Goal: Task Accomplishment & Management: Manage account settings

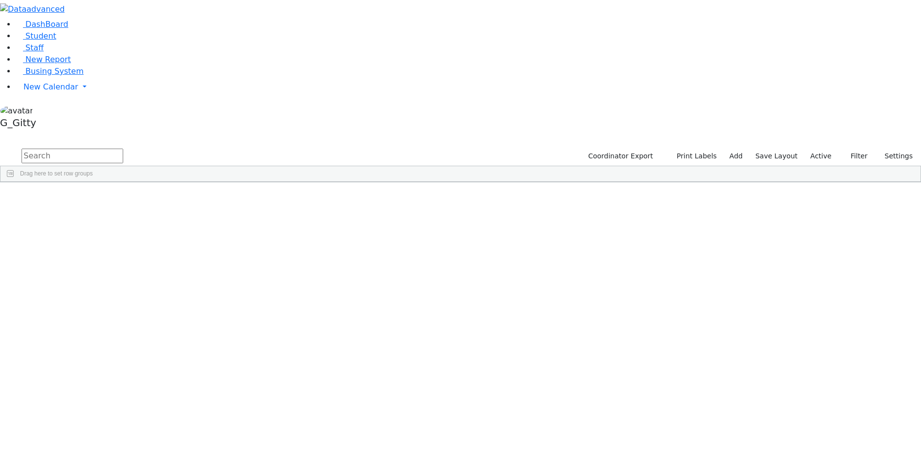
click at [123, 149] on input "text" at bounding box center [73, 156] width 102 height 15
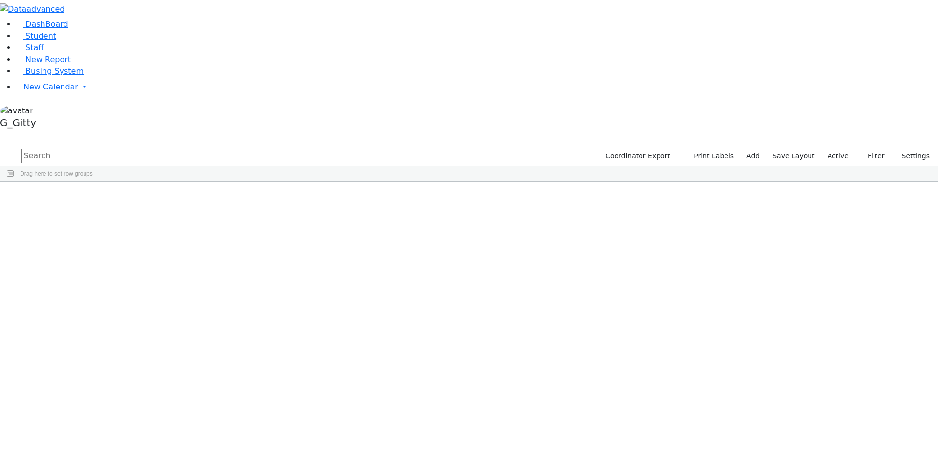
click at [123, 149] on input "text" at bounding box center [73, 156] width 102 height 15
drag, startPoint x: 43, startPoint y: 137, endPoint x: 64, endPoint y: 136, distance: 20.6
click at [43, 76] on link "Busing System" at bounding box center [50, 70] width 68 height 9
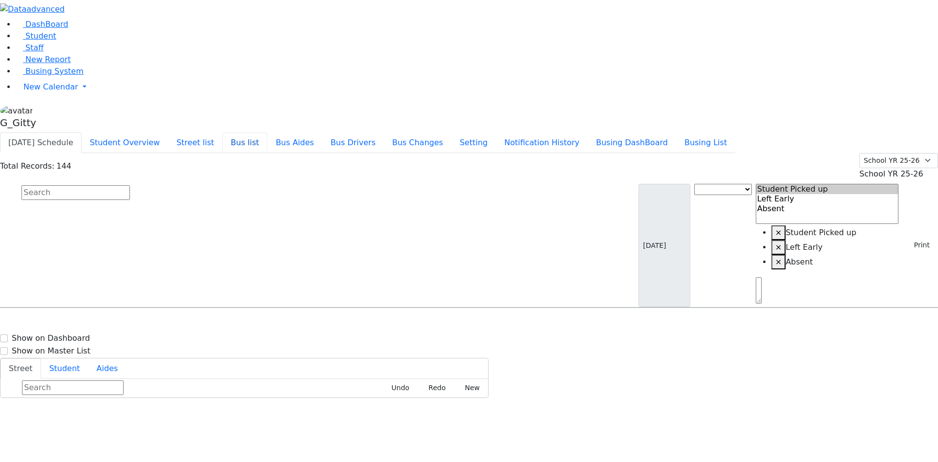
click at [267, 132] on button "Bus list" at bounding box center [244, 142] width 45 height 21
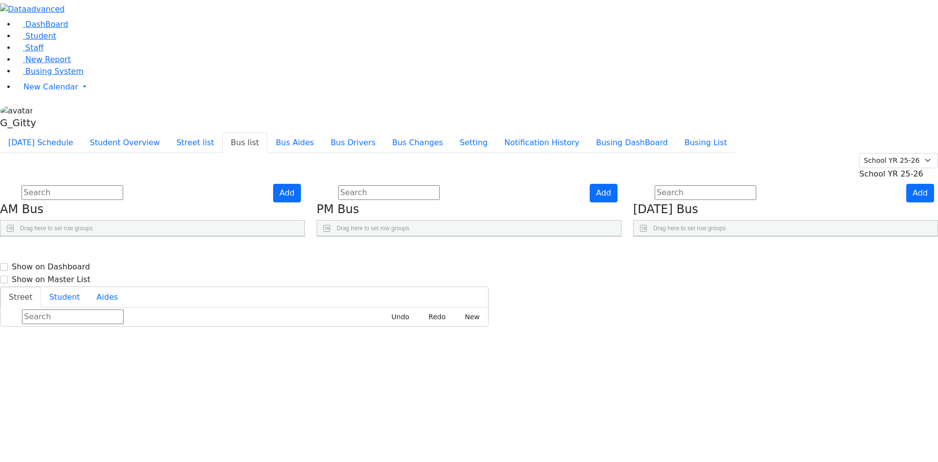
click at [440, 185] on input "text" at bounding box center [389, 192] width 102 height 15
click at [59, 76] on link "Busing System" at bounding box center [50, 70] width 68 height 9
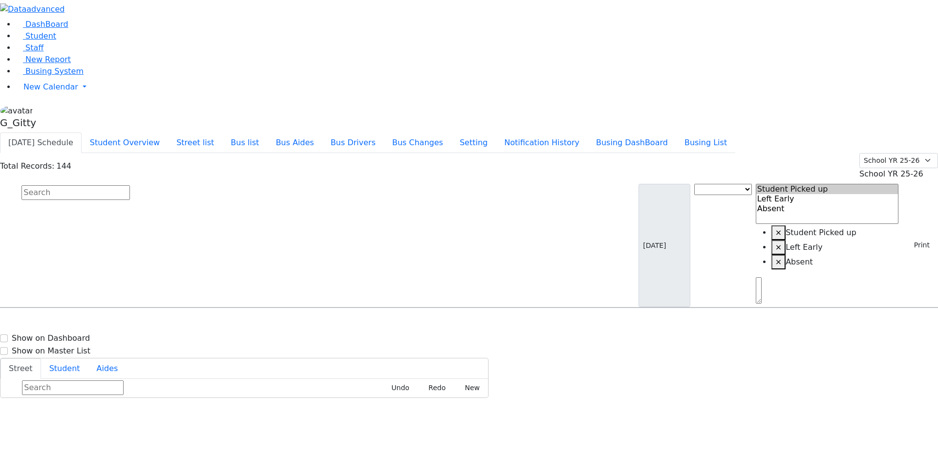
click at [130, 185] on input "text" at bounding box center [76, 192] width 109 height 15
type input "silber"
click at [135, 324] on div "Silber Esther 3/11/2017 8452386061" at bounding box center [67, 336] width 135 height 24
select select
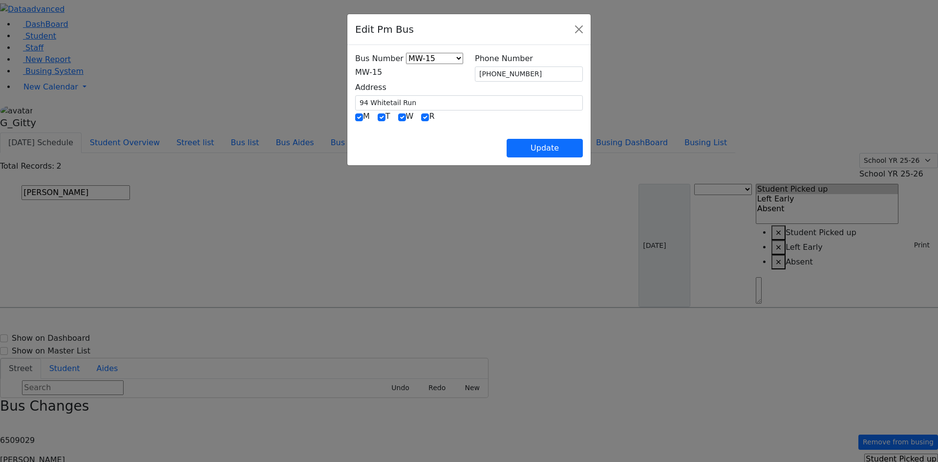
click at [376, 72] on span "MW-15" at bounding box center [368, 71] width 27 height 9
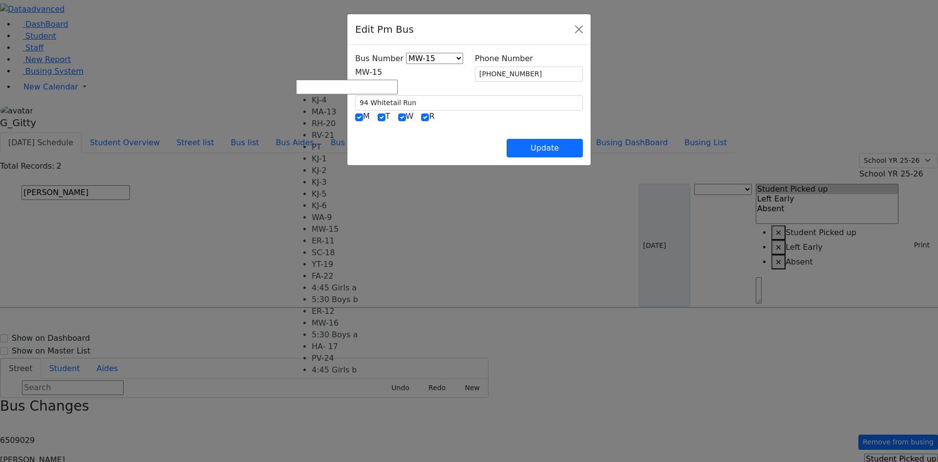
select select "398"
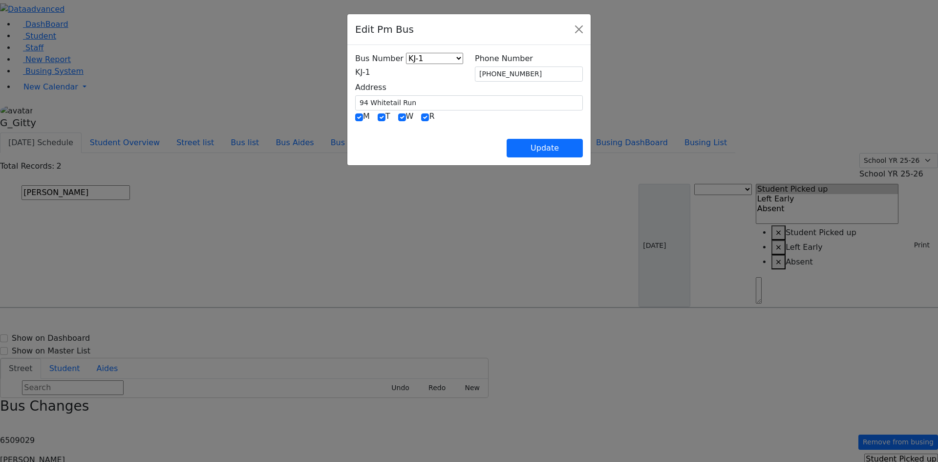
click at [388, 139] on div "Update" at bounding box center [469, 140] width 228 height 34
click at [583, 150] on button "Update" at bounding box center [545, 148] width 76 height 19
select select
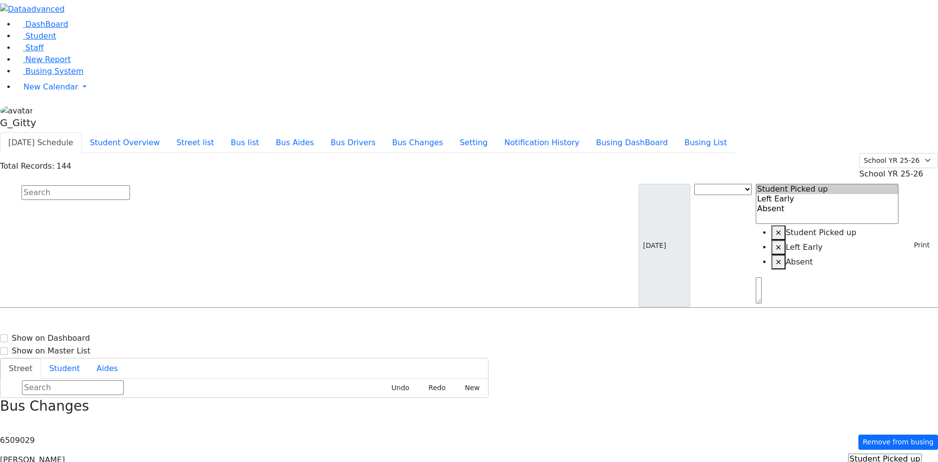
click at [130, 185] on input "text" at bounding box center [76, 192] width 109 height 15
click at [45, 41] on span "Student" at bounding box center [40, 35] width 31 height 9
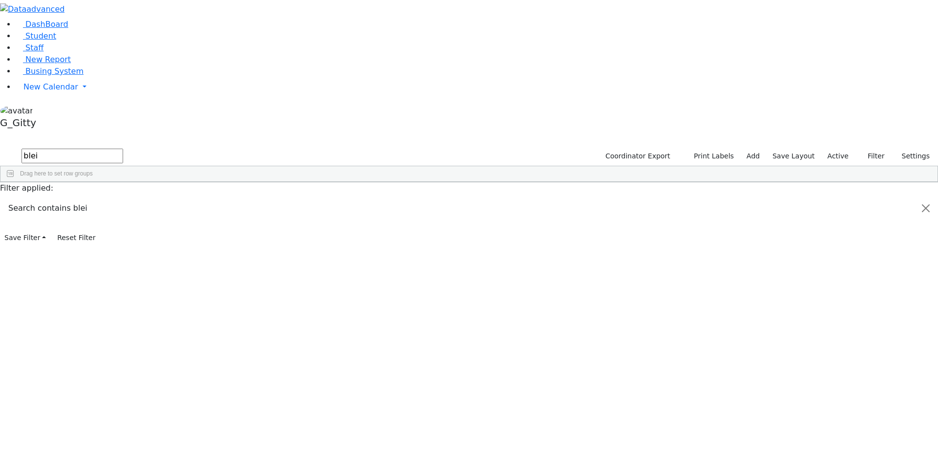
type input "blei"
click at [201, 182] on div "Student Id Last Name First Name" at bounding box center [463, 190] width 927 height 16
click at [124, 198] on div "[PERSON_NAME]" at bounding box center [93, 205] width 62 height 14
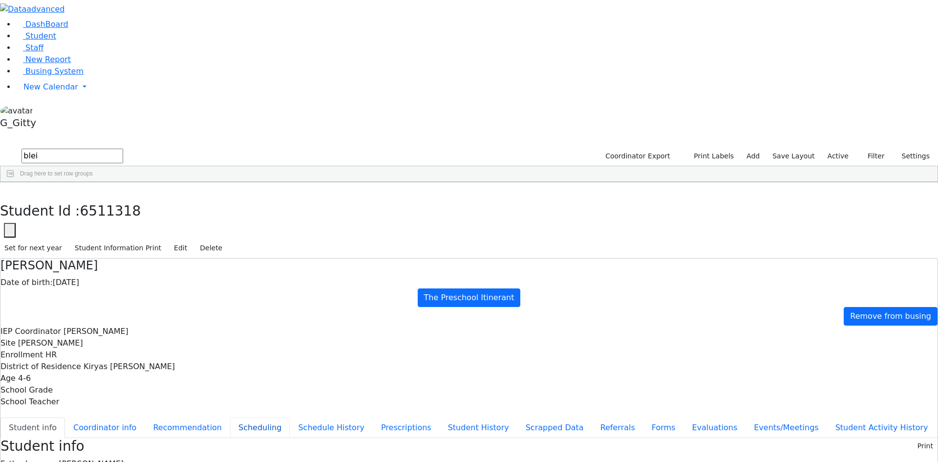
click at [230, 417] on button "Scheduling" at bounding box center [260, 427] width 60 height 21
click at [14, 182] on button "button" at bounding box center [7, 192] width 14 height 21
click at [173, 26] on div "DashBoard Student Staff New Report Busing System" at bounding box center [469, 278] width 938 height 556
click at [123, 149] on input "blei" at bounding box center [73, 156] width 102 height 15
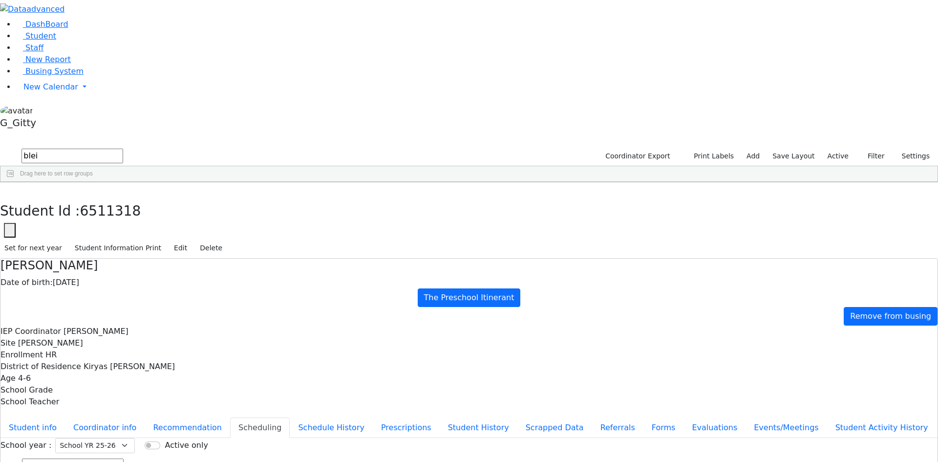
click at [123, 149] on input "blei" at bounding box center [73, 156] width 102 height 15
click at [40, 52] on link "Staff" at bounding box center [30, 47] width 28 height 9
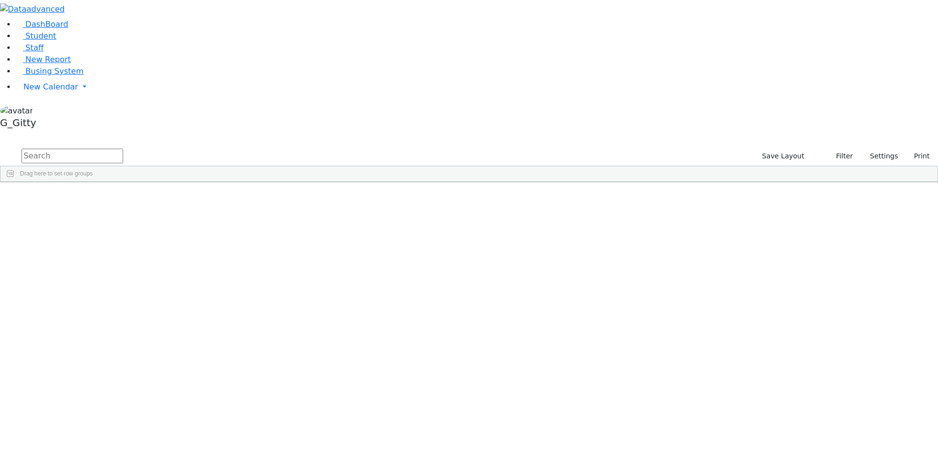
click at [123, 149] on input "text" at bounding box center [73, 156] width 102 height 15
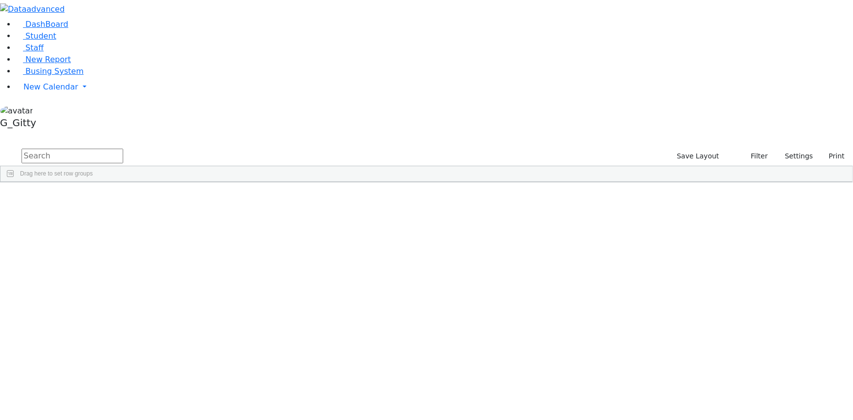
click at [123, 149] on input "text" at bounding box center [73, 156] width 102 height 15
click at [44, 76] on span "Busing System" at bounding box center [54, 70] width 58 height 9
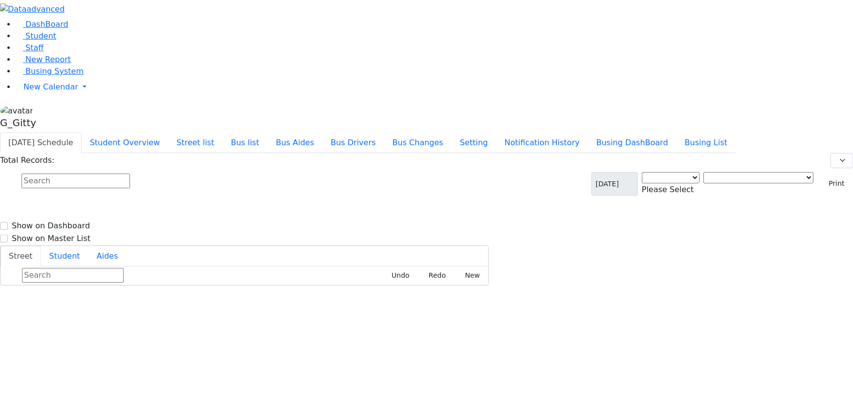
select select "3"
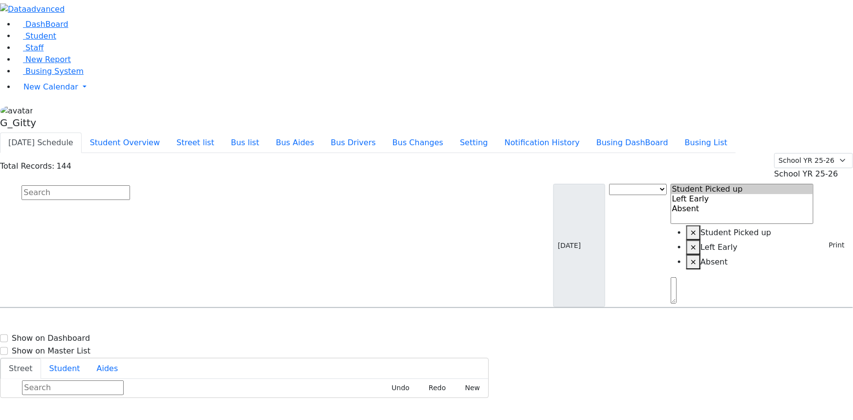
click at [130, 185] on input "text" at bounding box center [76, 192] width 109 height 15
type input "silber"
click at [121, 323] on div "Silber Esther 3/11/2017 8457822446" at bounding box center [60, 335] width 121 height 24
select select
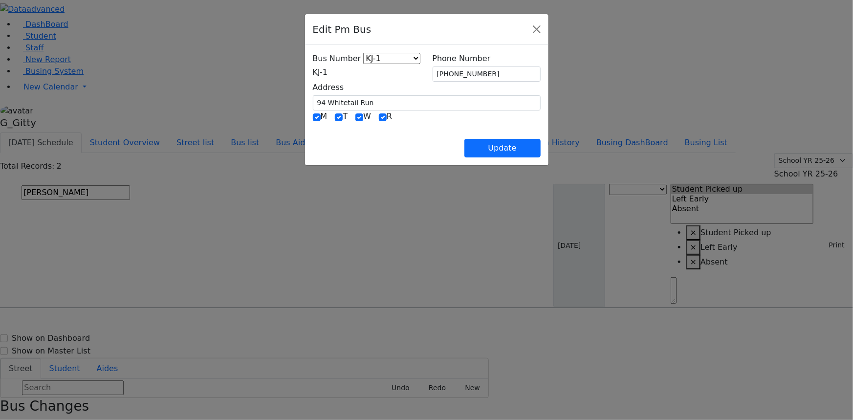
click at [313, 64] on div "Bus Number KJ-4 MA-13 RH-20 RV-21 PT KJ-1 KJ-2 KJ-3 KJ-5 KJ-6 WA-9 MW-15 ER-11 …" at bounding box center [367, 65] width 108 height 25
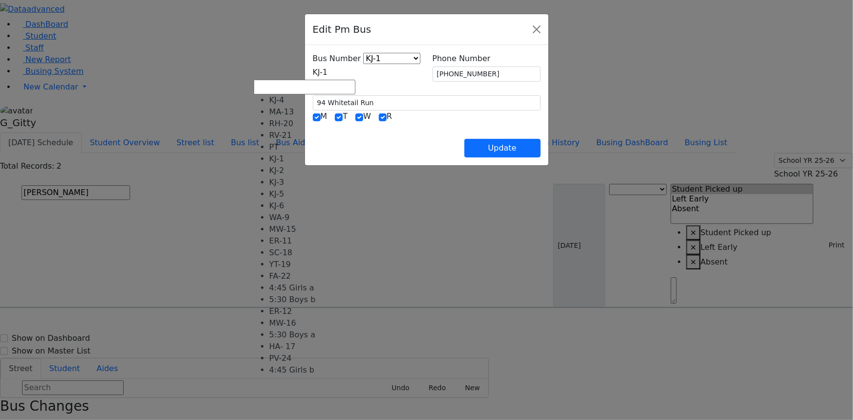
drag, startPoint x: 293, startPoint y: 68, endPoint x: 308, endPoint y: 121, distance: 54.3
click at [313, 68] on span "KJ-1" at bounding box center [320, 71] width 15 height 9
select select "401"
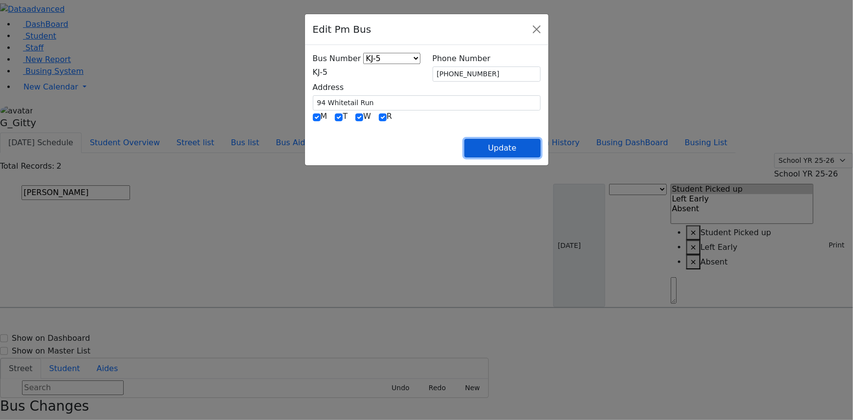
click at [541, 146] on button "Update" at bounding box center [502, 148] width 76 height 19
select select
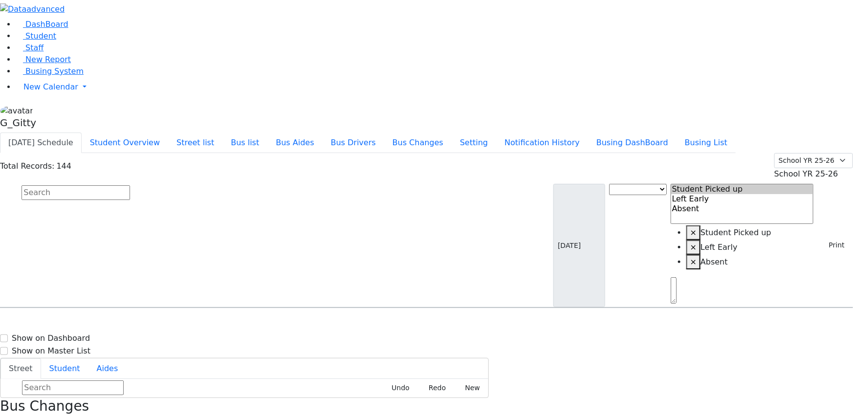
click at [130, 185] on input "text" at bounding box center [76, 192] width 109 height 15
type input "friesel"
click at [78, 335] on h6 "5/4/2018 8452818817" at bounding box center [42, 339] width 72 height 9
select select
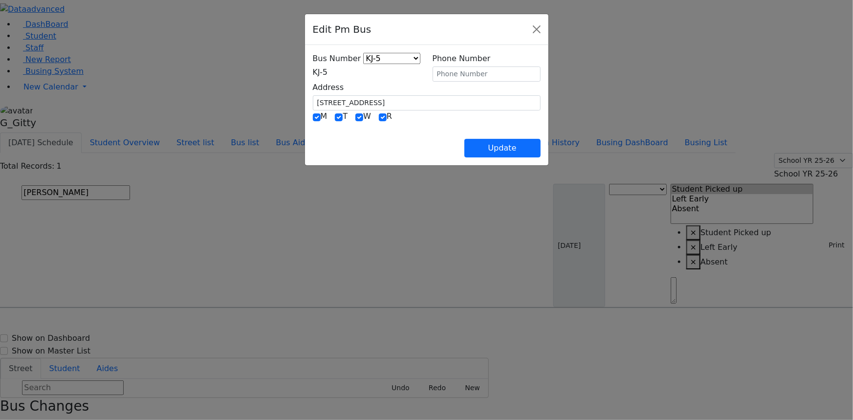
click at [328, 75] on span "KJ-5" at bounding box center [320, 71] width 15 height 9
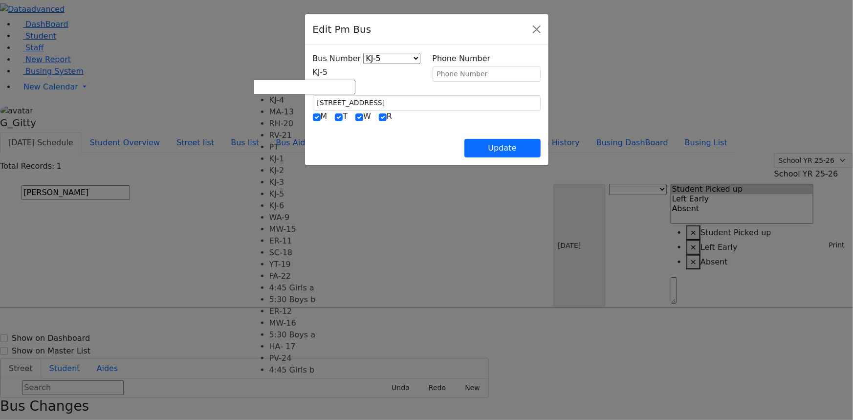
select select "398"
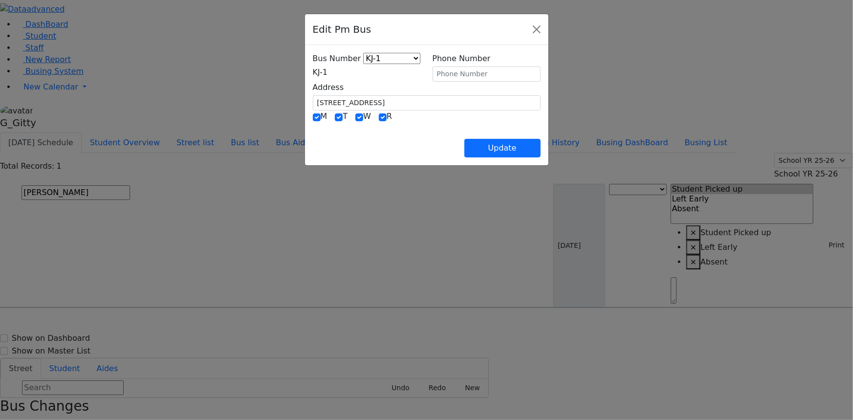
click at [548, 157] on div "Bus Number KJ-4 MA-13 RH-20 RV-21 PT KJ-1 KJ-2 KJ-3 KJ-5 KJ-6 WA-9 MW-15 ER-11 …" at bounding box center [426, 105] width 243 height 120
click at [541, 152] on button "Update" at bounding box center [502, 148] width 76 height 19
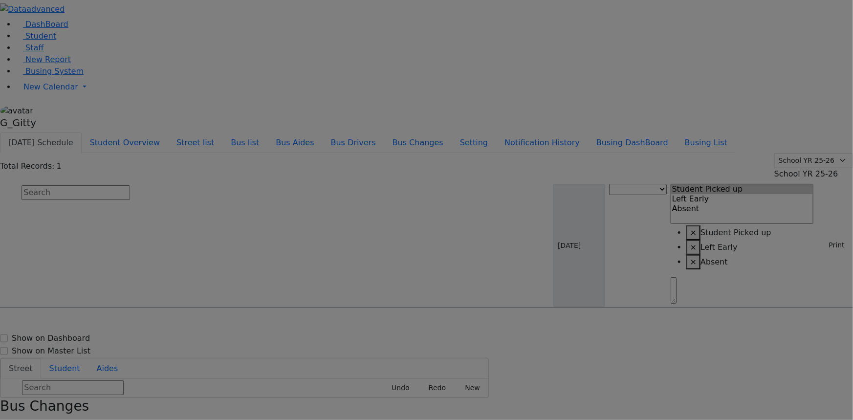
select select
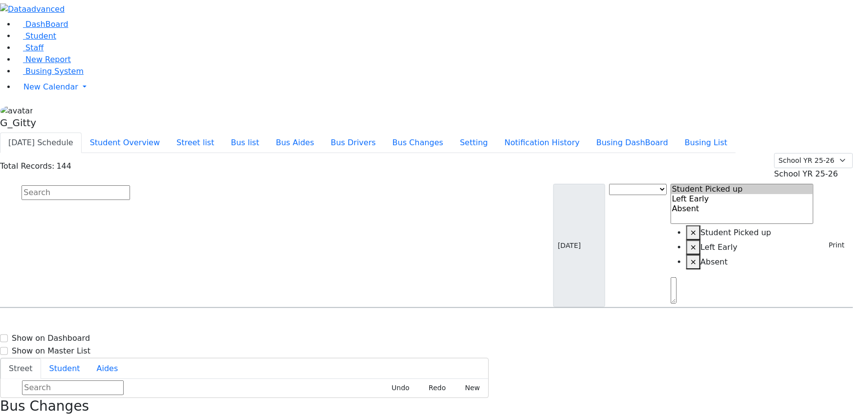
click at [130, 185] on input "text" at bounding box center [76, 192] width 109 height 15
click at [0, 419] on use "button" at bounding box center [0, 422] width 0 height 0
click at [130, 185] on input "text" at bounding box center [76, 192] width 109 height 15
click at [39, 76] on span "Busing System" at bounding box center [54, 70] width 58 height 9
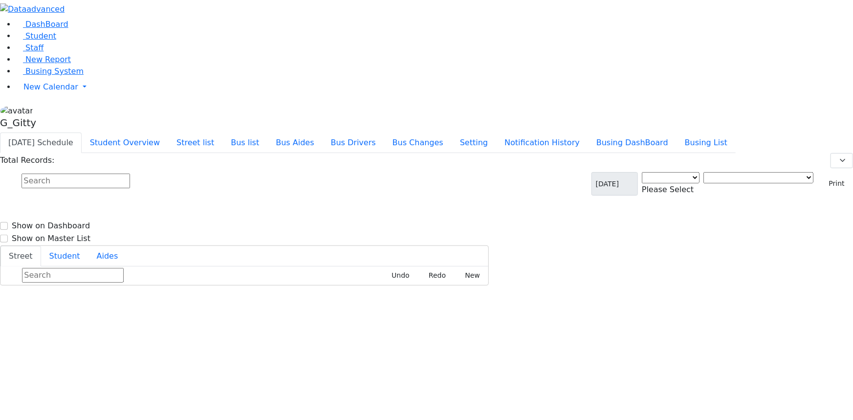
select select "3"
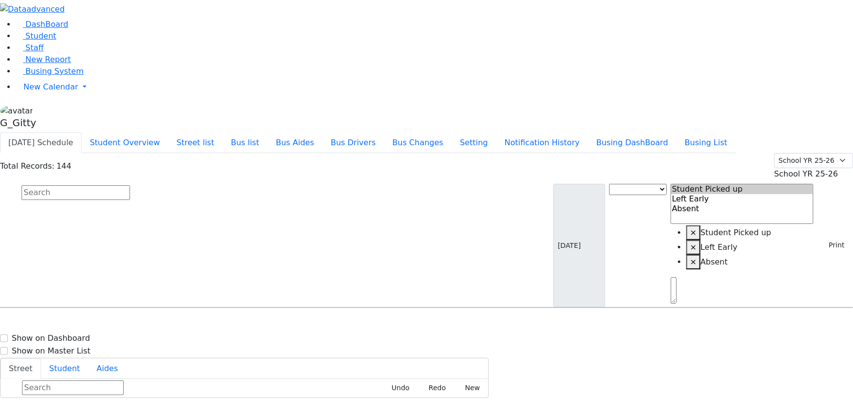
drag, startPoint x: 365, startPoint y: 53, endPoint x: 366, endPoint y: 58, distance: 4.9
click at [130, 185] on input "text" at bounding box center [76, 192] width 109 height 15
drag, startPoint x: 366, startPoint y: 60, endPoint x: 369, endPoint y: 65, distance: 6.1
click at [130, 185] on input "text" at bounding box center [76, 192] width 109 height 15
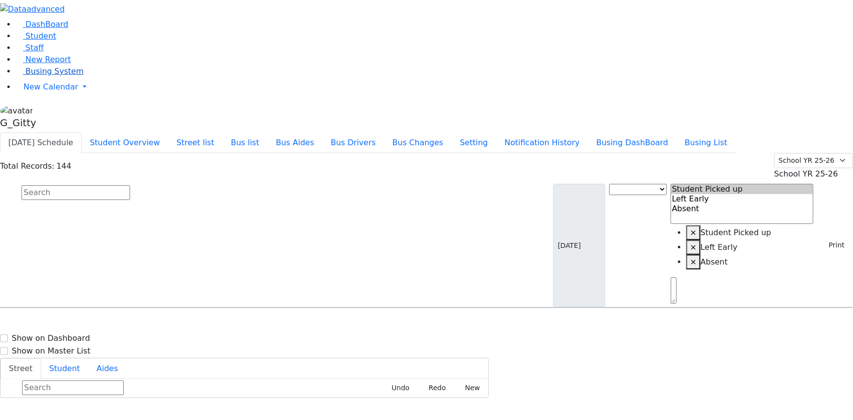
click at [25, 76] on span "Busing System" at bounding box center [54, 70] width 58 height 9
click at [56, 41] on link "Student" at bounding box center [36, 35] width 41 height 9
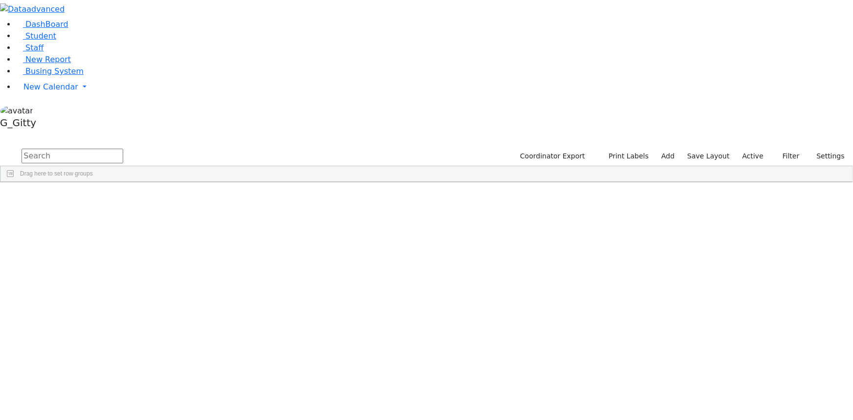
click at [123, 149] on input "text" at bounding box center [73, 156] width 102 height 15
click at [123, 149] on input "berkow" at bounding box center [73, 156] width 102 height 15
type input "[PERSON_NAME]"
click at [124, 197] on div "[PERSON_NAME]" at bounding box center [93, 203] width 62 height 13
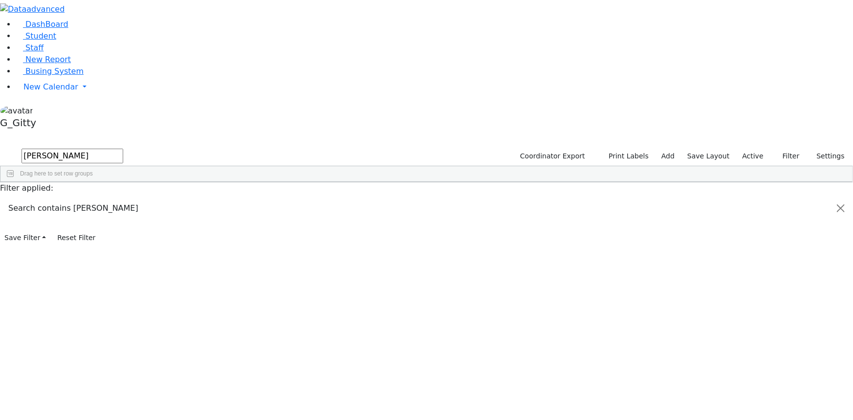
click at [124, 197] on div "[PERSON_NAME]" at bounding box center [93, 203] width 62 height 13
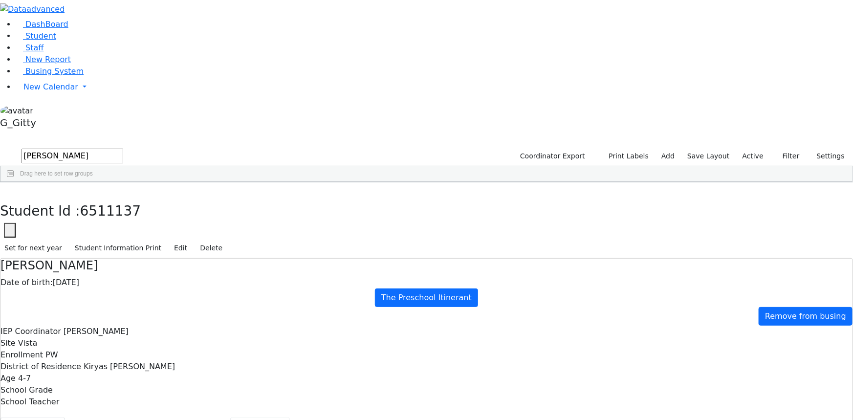
click at [230, 417] on button "Scheduling" at bounding box center [260, 427] width 60 height 21
click at [14, 182] on button "button" at bounding box center [7, 192] width 14 height 21
click at [123, 149] on input "[PERSON_NAME]" at bounding box center [73, 156] width 102 height 15
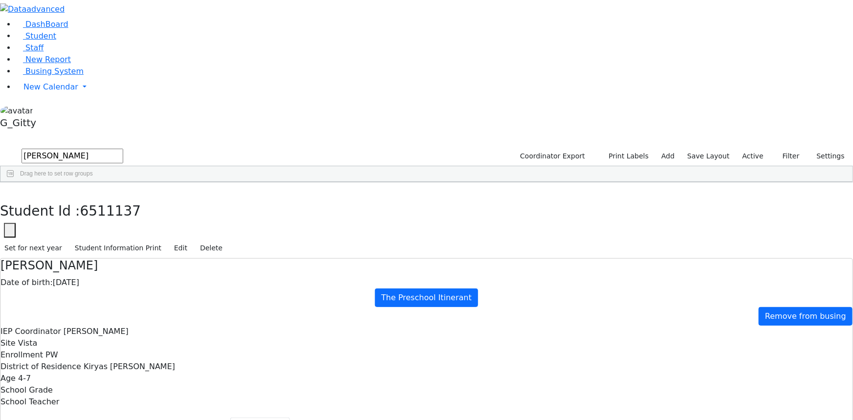
click at [123, 149] on input "[PERSON_NAME]" at bounding box center [73, 156] width 102 height 15
click at [35, 52] on span "Staff" at bounding box center [34, 47] width 18 height 9
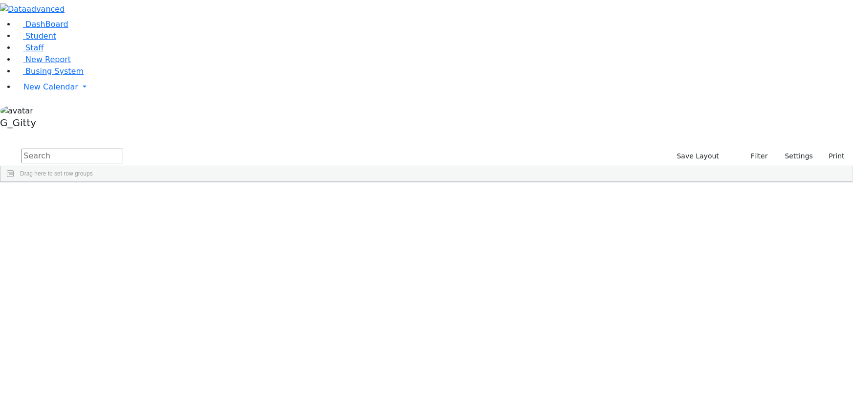
click at [123, 149] on input "text" at bounding box center [73, 156] width 102 height 15
type input "zucker"
click at [222, 197] on div "Independent Contractor" at bounding box center [200, 203] width 44 height 13
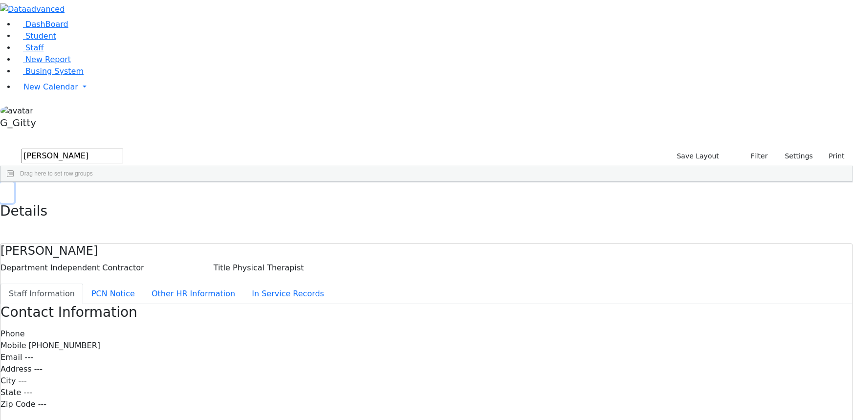
click at [10, 190] on icon "button" at bounding box center [6, 193] width 5 height 6
click at [123, 149] on input "zucker" at bounding box center [73, 156] width 102 height 15
click at [44, 52] on link "Staff" at bounding box center [30, 47] width 28 height 9
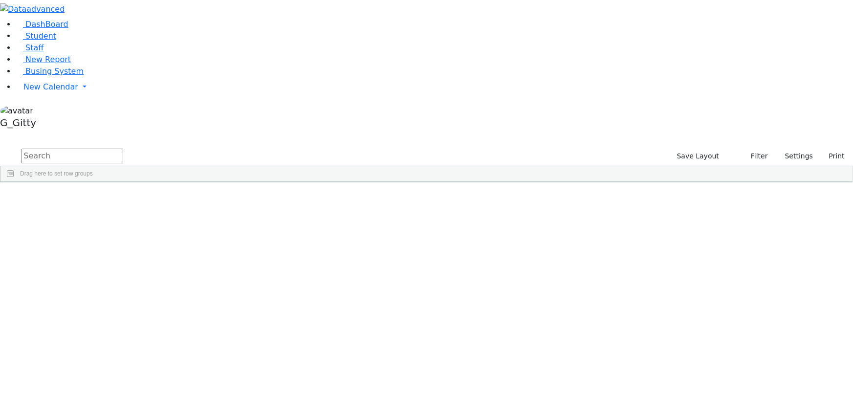
click at [123, 149] on input "text" at bounding box center [73, 156] width 102 height 15
type input "sturm"
click at [90, 197] on div "Sturm" at bounding box center [68, 203] width 44 height 13
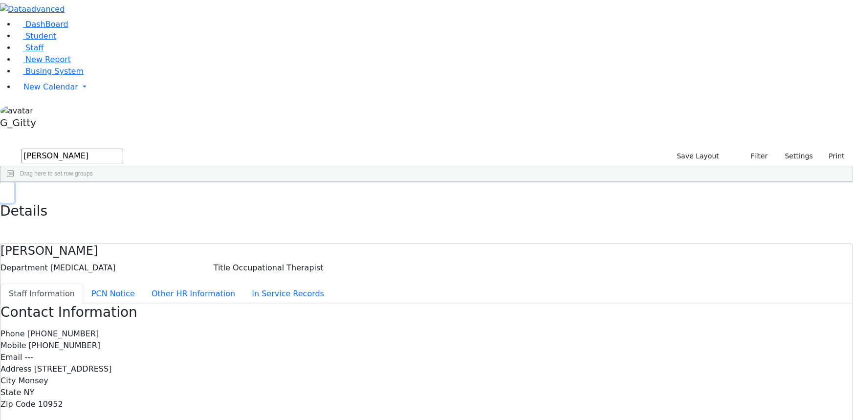
click at [14, 182] on button "button" at bounding box center [7, 192] width 14 height 21
click at [123, 149] on input "sturm" at bounding box center [73, 156] width 102 height 15
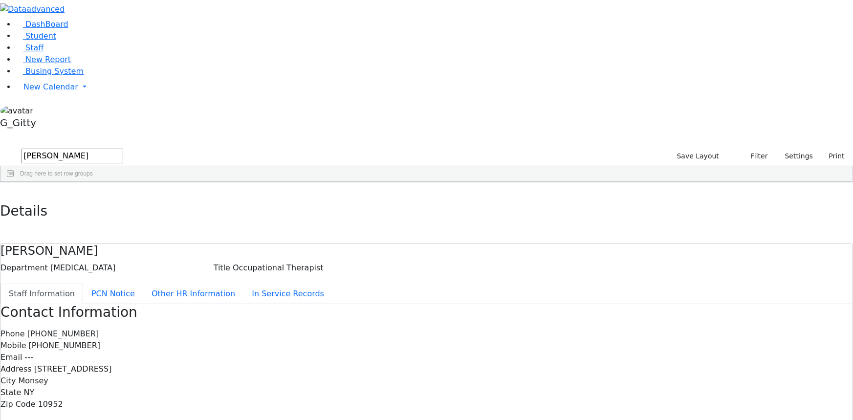
click at [123, 149] on input "sturm" at bounding box center [73, 156] width 102 height 15
